Goal: Information Seeking & Learning: Learn about a topic

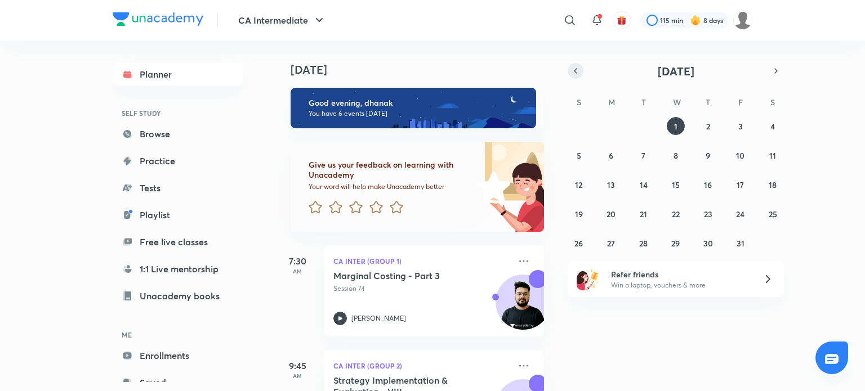
click at [581, 72] on button "button" at bounding box center [576, 71] width 16 height 16
click at [578, 70] on icon "button" at bounding box center [575, 71] width 9 height 10
click at [608, 213] on abbr "21" at bounding box center [611, 214] width 7 height 11
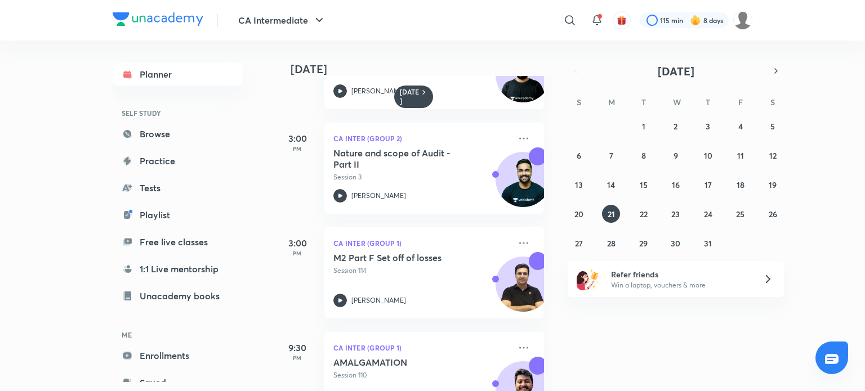
scroll to position [226, 0]
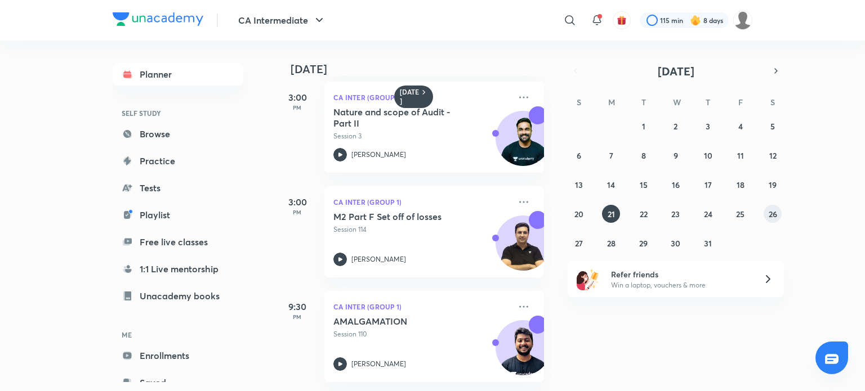
click at [770, 218] on abbr "26" at bounding box center [773, 214] width 8 height 11
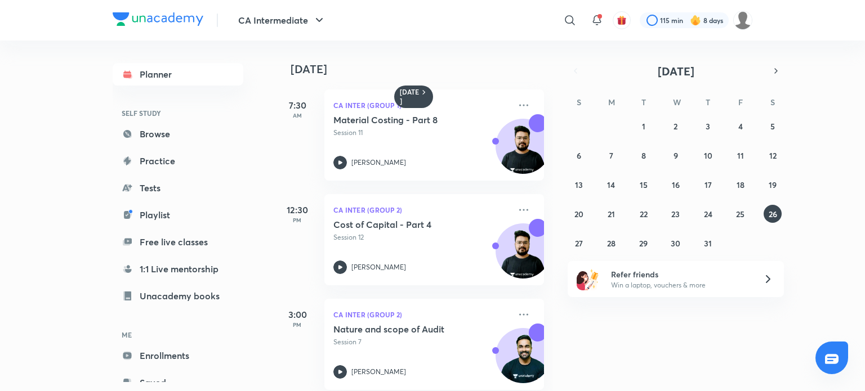
scroll to position [0, 0]
click at [578, 242] on abbr "27" at bounding box center [579, 243] width 8 height 11
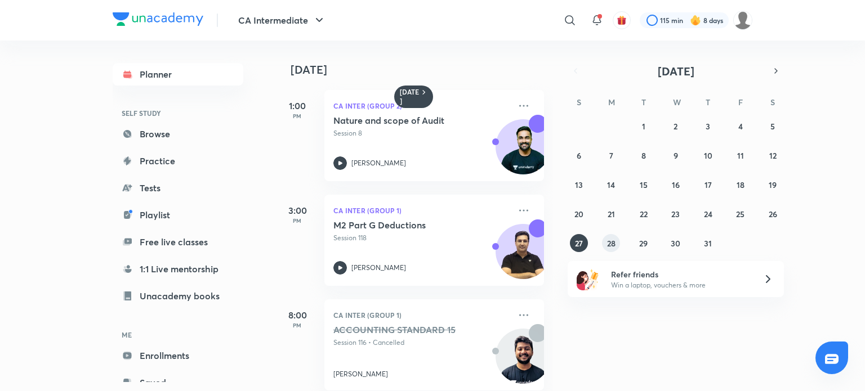
click at [613, 247] on abbr "28" at bounding box center [611, 243] width 8 height 11
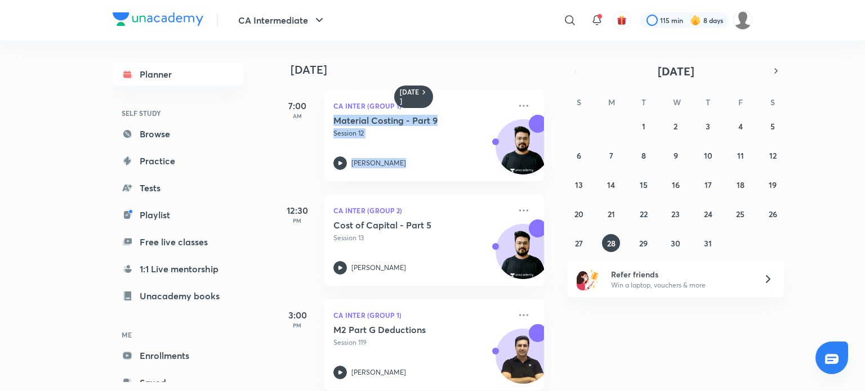
scroll to position [0, 11]
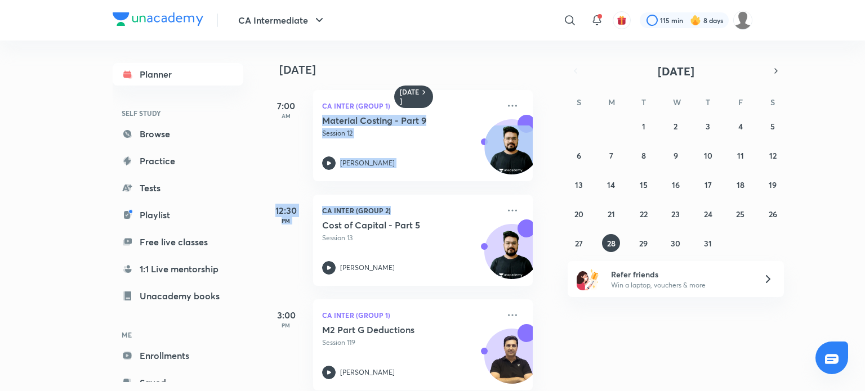
drag, startPoint x: 538, startPoint y: 133, endPoint x: 536, endPoint y: 184, distance: 50.7
click at [536, 184] on div "[DATE] 7:00 AM CA Inter (Group 1) Material Costing - Part 9 Session 12 [PERSON_…" at bounding box center [414, 216] width 278 height 351
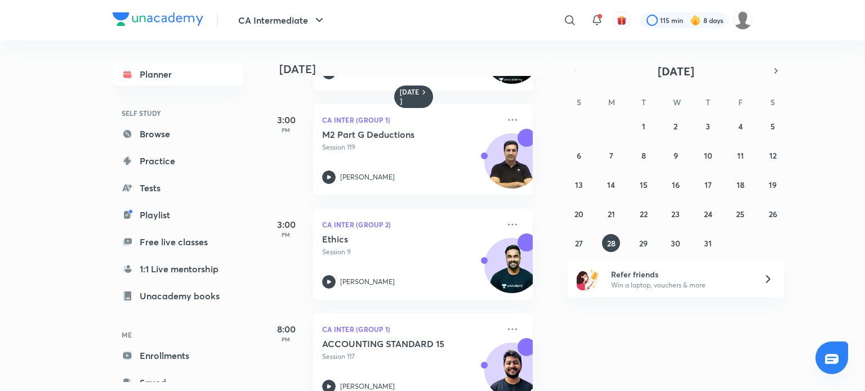
scroll to position [226, 11]
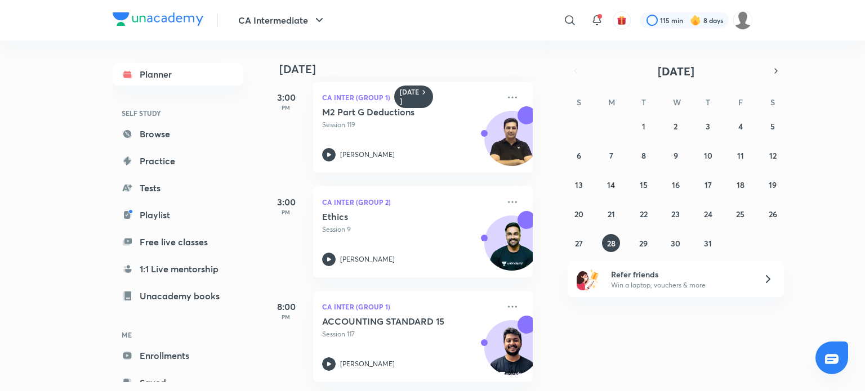
click at [598, 322] on div "[DATE] 7:00 AM CA Inter (Group 1) Material Costing - Part 9 Session 12 [PERSON_…" at bounding box center [569, 216] width 588 height 351
click at [332, 148] on icon at bounding box center [329, 155] width 14 height 14
